Goal: Feedback & Contribution: Submit feedback/report problem

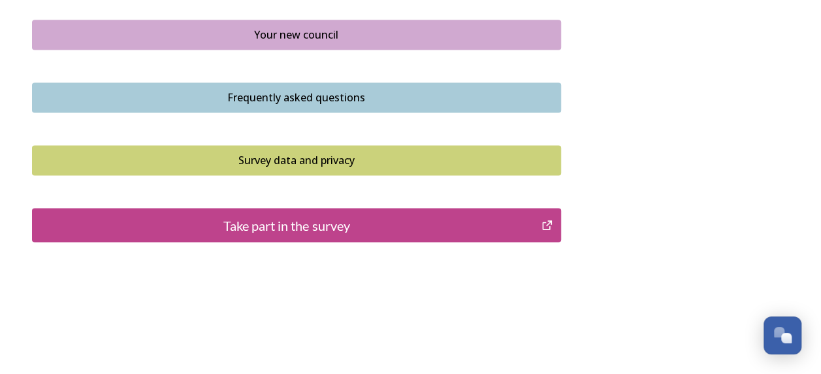
scroll to position [1023, 0]
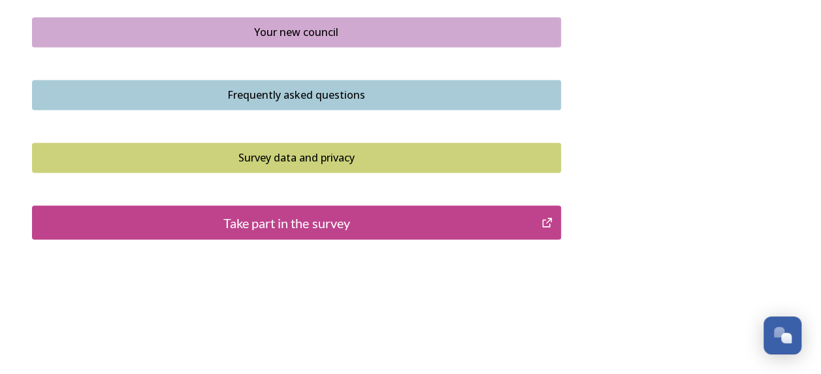
click at [292, 223] on div "Take part in the survey" at bounding box center [287, 222] width 496 height 20
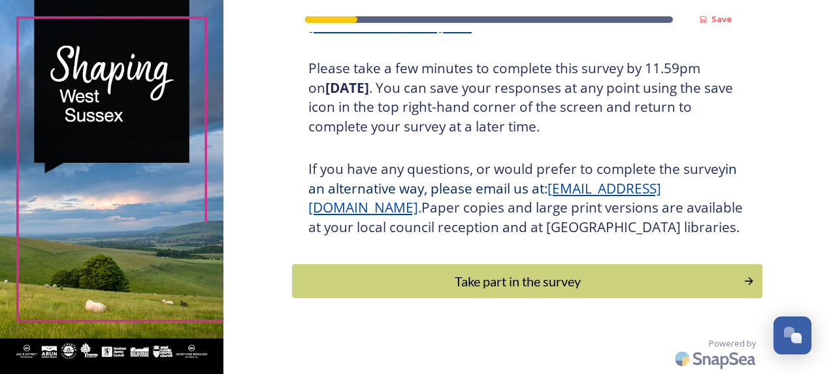
scroll to position [253, 0]
click at [502, 284] on div "Take part in the survey" at bounding box center [518, 281] width 442 height 20
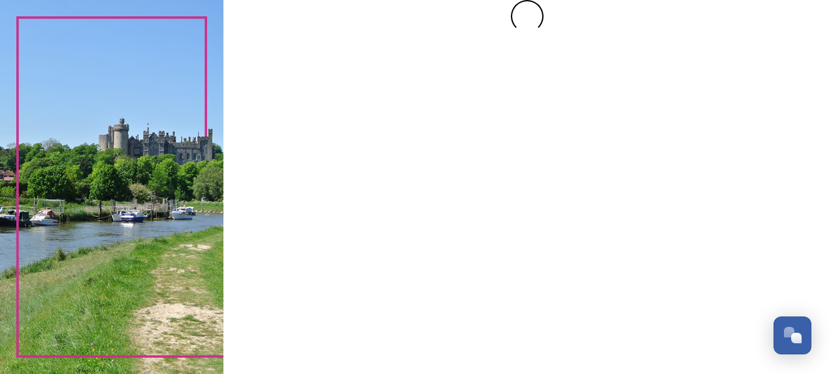
scroll to position [0, 0]
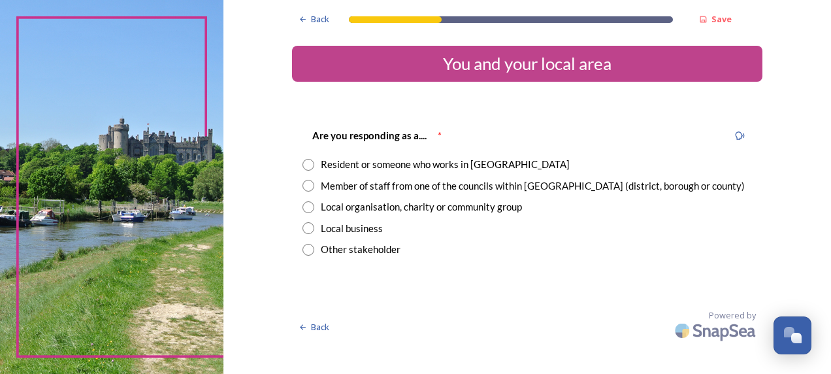
click at [306, 206] on input "radio" at bounding box center [308, 207] width 12 height 12
radio input "true"
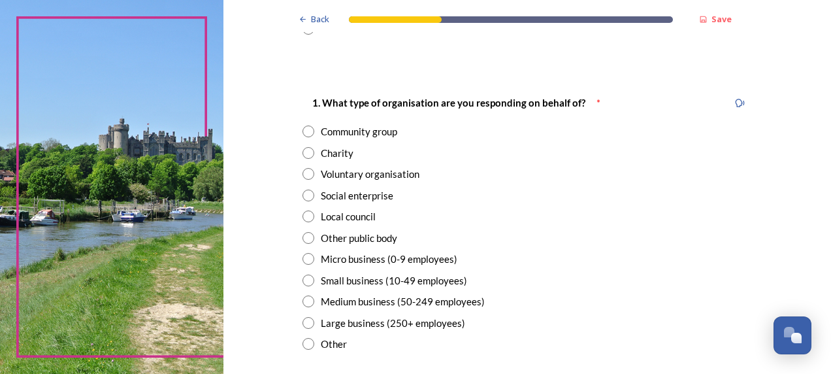
scroll to position [220, 0]
click at [302, 175] on input "radio" at bounding box center [308, 175] width 12 height 12
radio input "true"
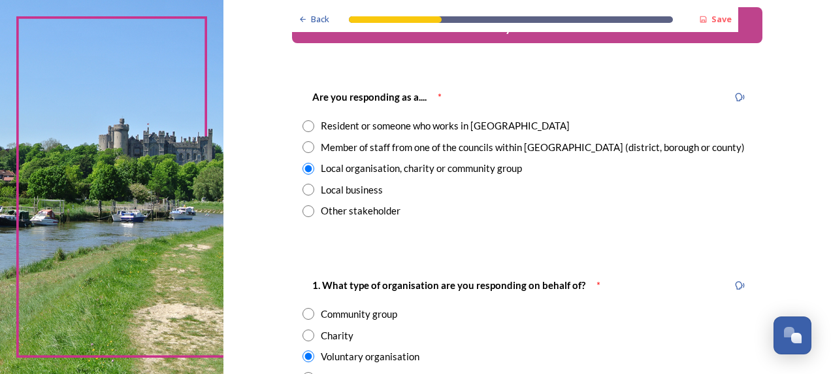
scroll to position [38, 0]
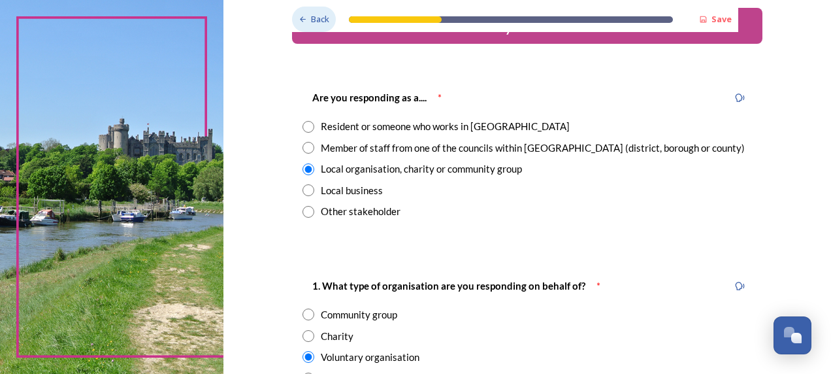
click at [304, 19] on div "Back" at bounding box center [314, 19] width 44 height 25
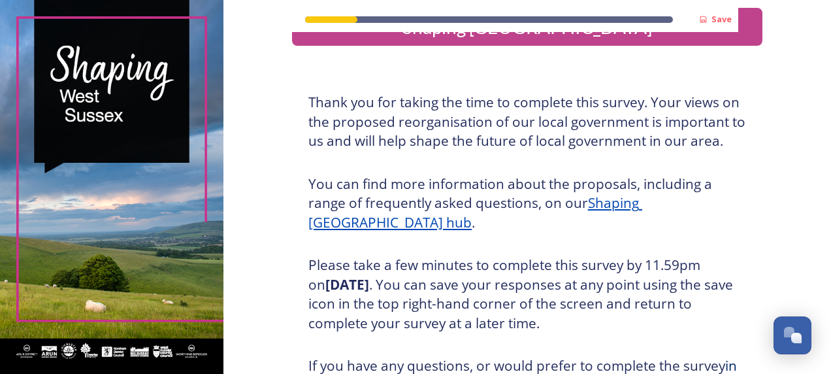
scroll to position [0, 0]
